Goal: Transaction & Acquisition: Purchase product/service

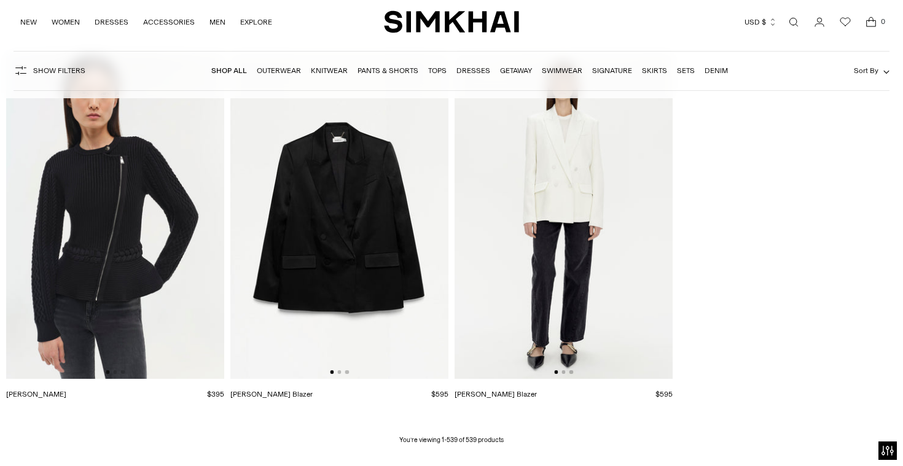
scroll to position [52523, 0]
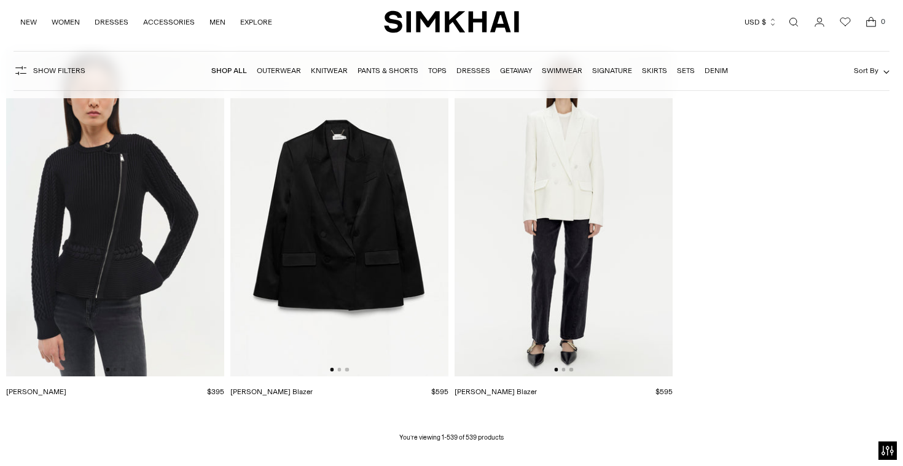
click at [338, 232] on img at bounding box center [339, 213] width 218 height 327
click at [140, 190] on img at bounding box center [115, 213] width 218 height 327
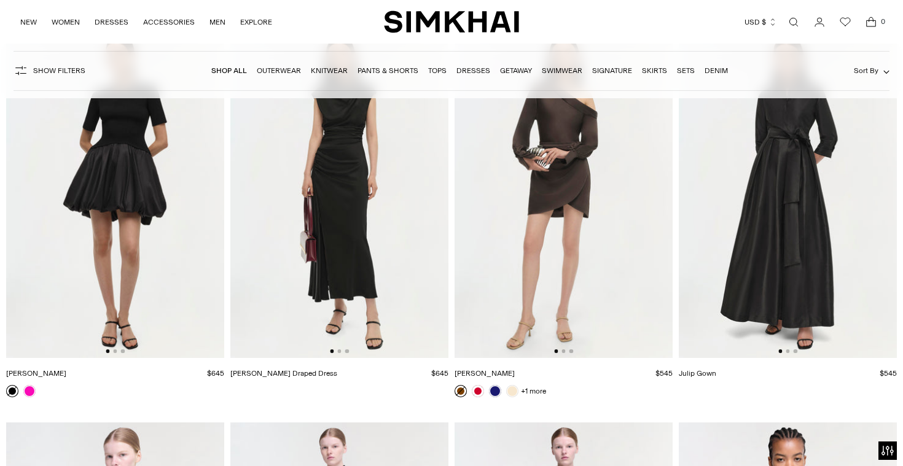
scroll to position [49420, 0]
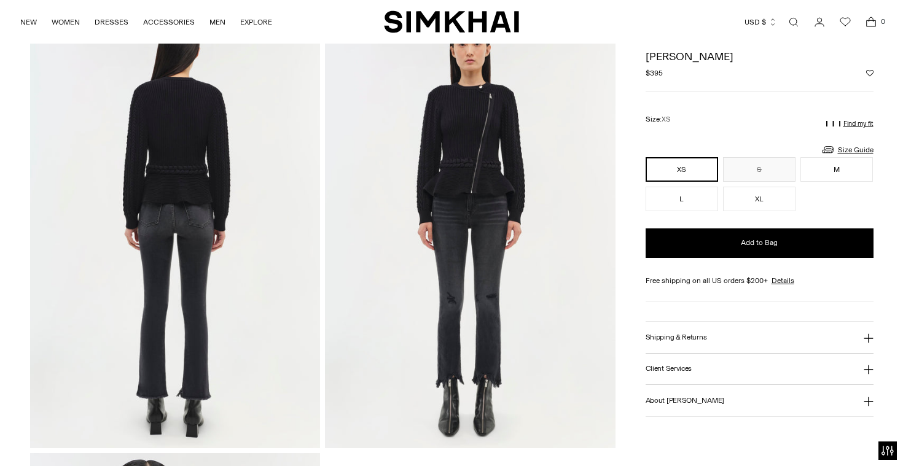
scroll to position [520, 0]
